Goal: Navigation & Orientation: Find specific page/section

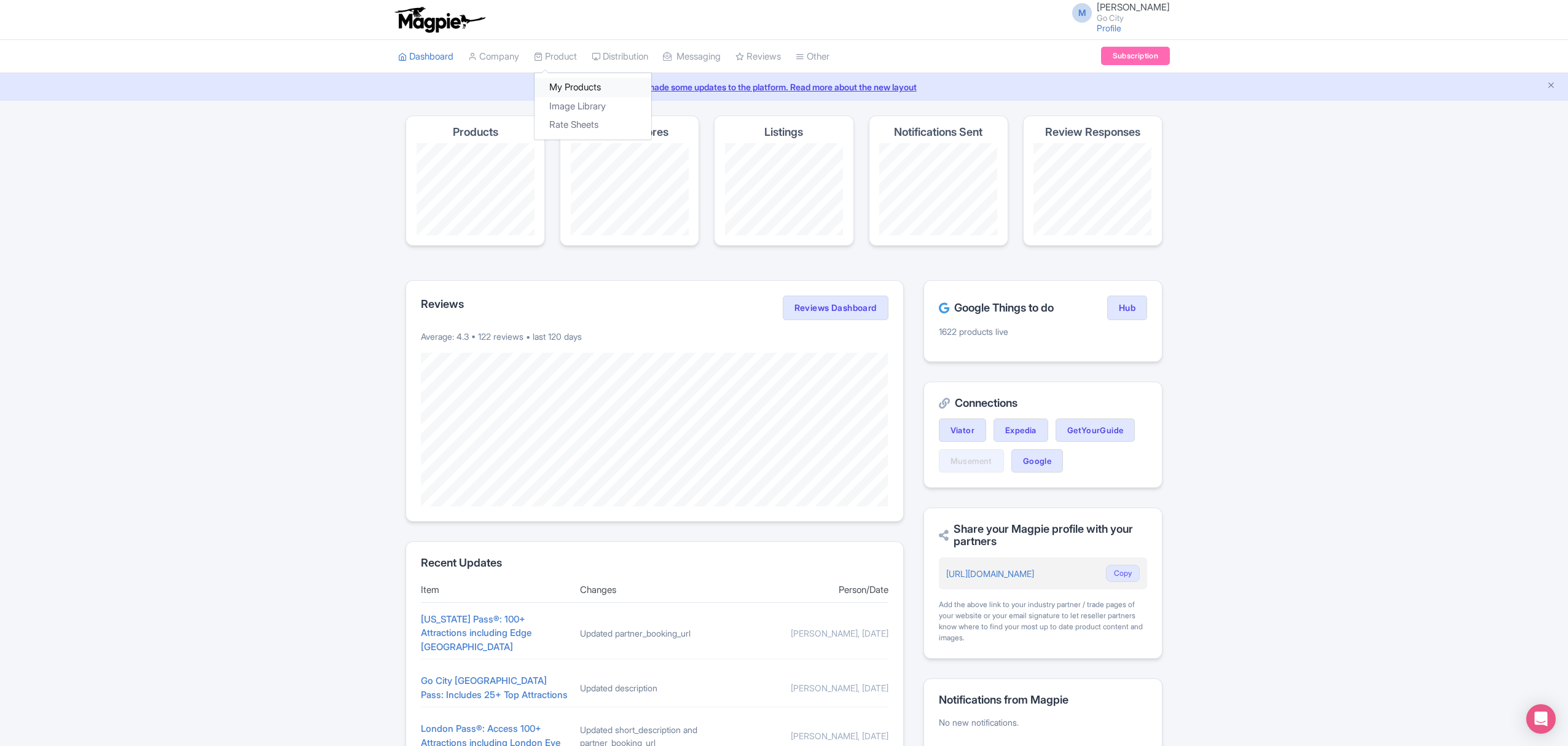
click at [581, 91] on link "My Products" at bounding box center [593, 87] width 117 height 19
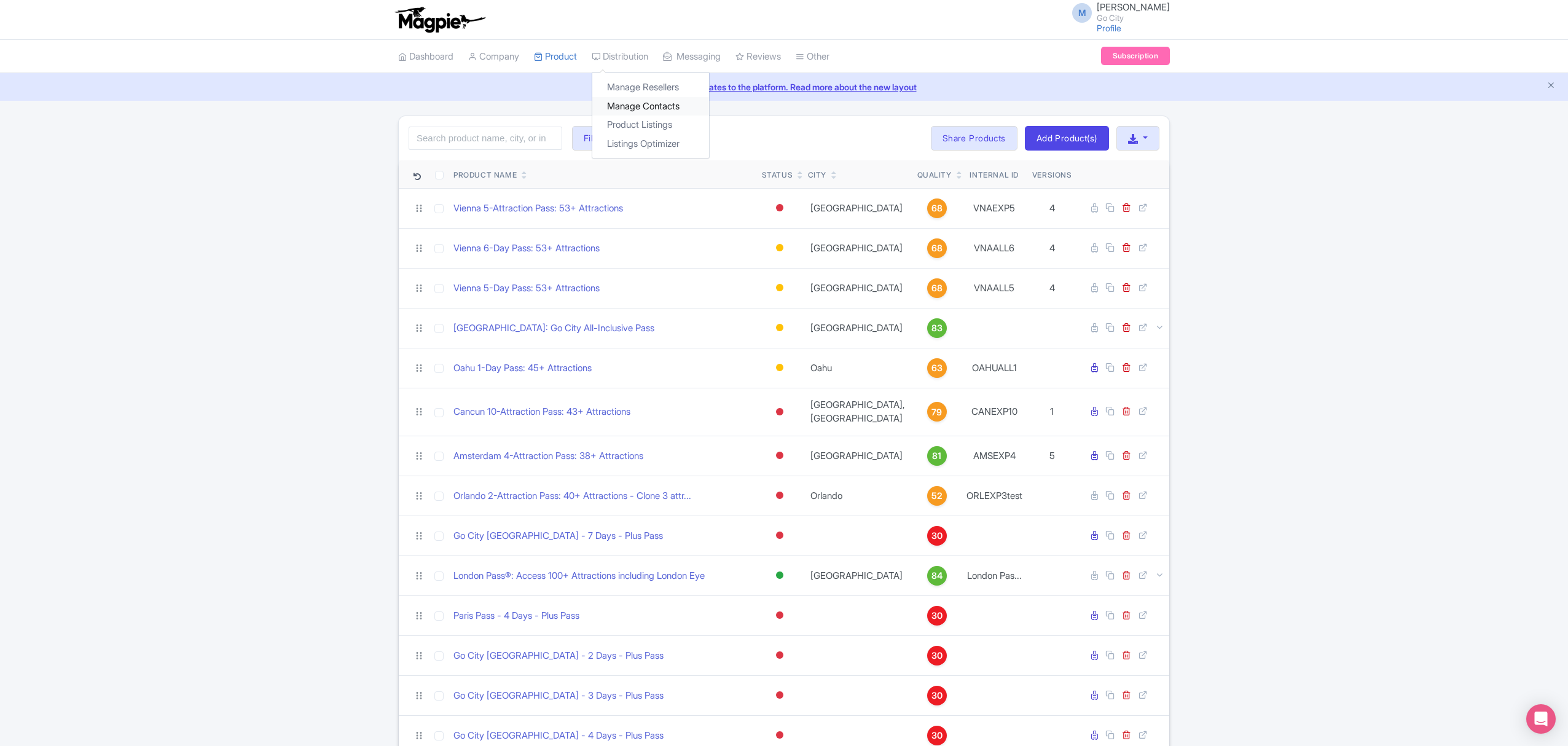
click at [629, 104] on link "Manage Contacts" at bounding box center [650, 106] width 117 height 19
click at [640, 130] on link "Product Listings" at bounding box center [650, 125] width 117 height 19
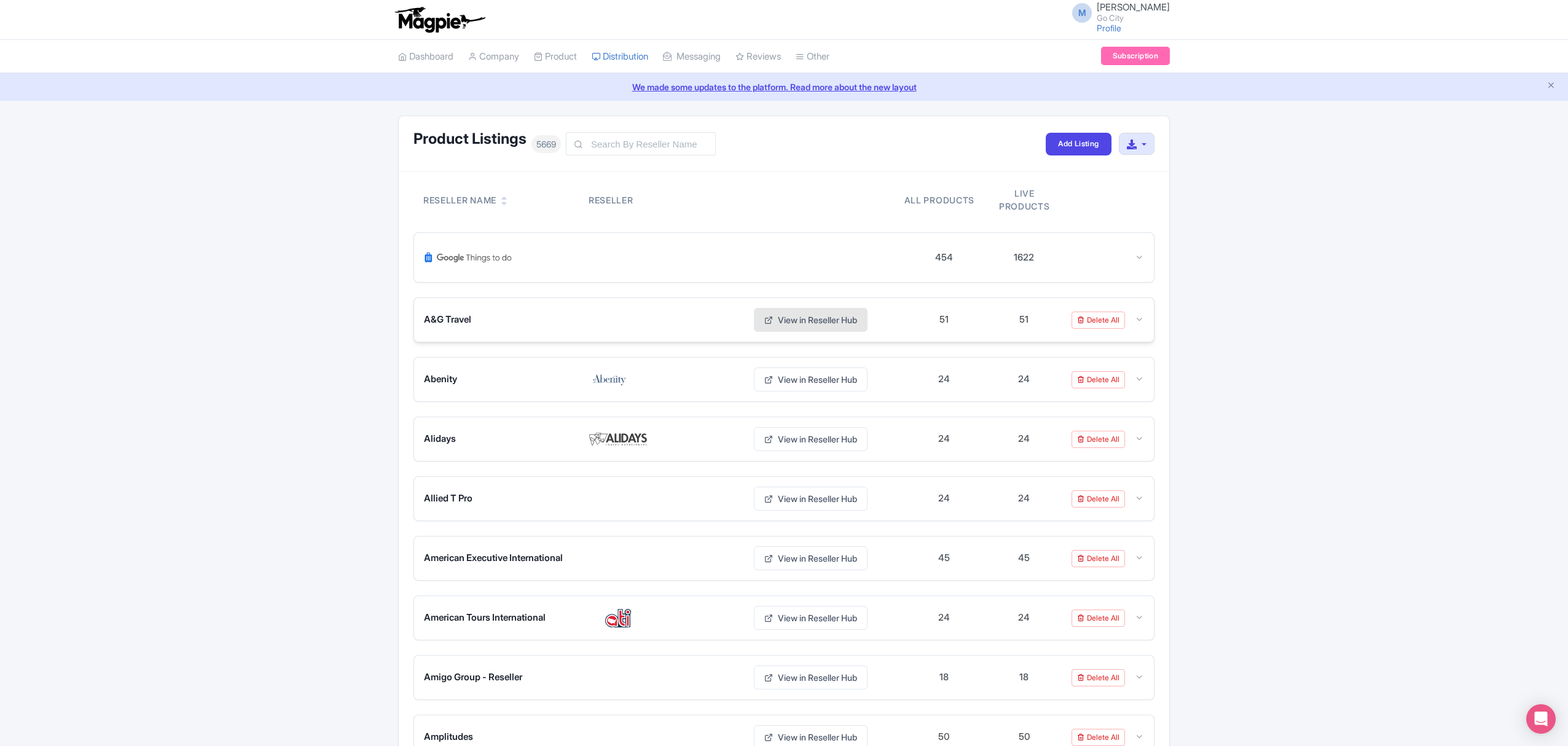
click at [810, 321] on link "View in Reseller Hub" at bounding box center [810, 320] width 113 height 24
click at [814, 323] on link "View in Reseller Hub" at bounding box center [810, 320] width 113 height 24
